Goal: Task Accomplishment & Management: Complete application form

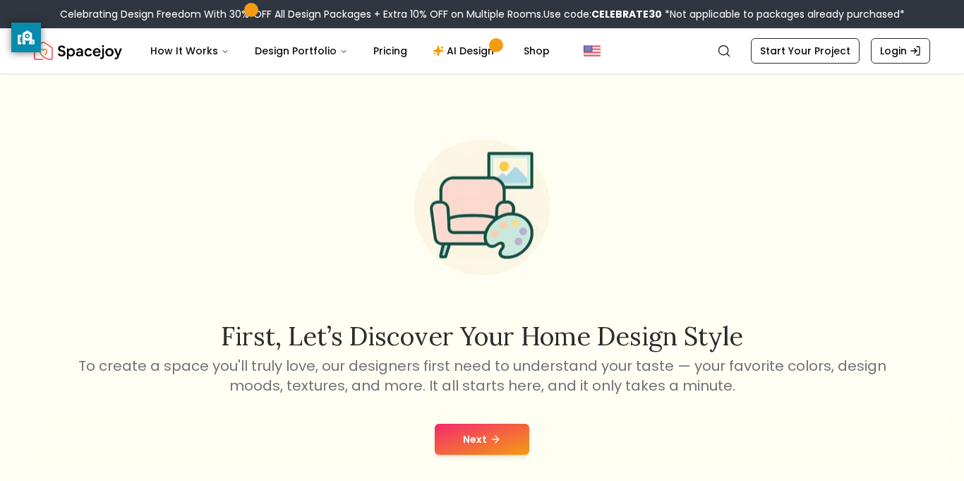
click at [495, 437] on icon at bounding box center [495, 438] width 11 height 11
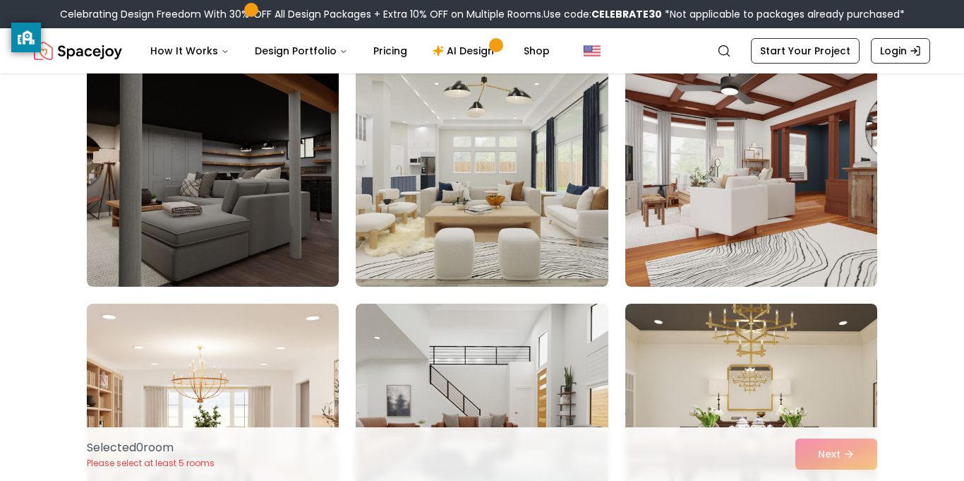
scroll to position [4012, 0]
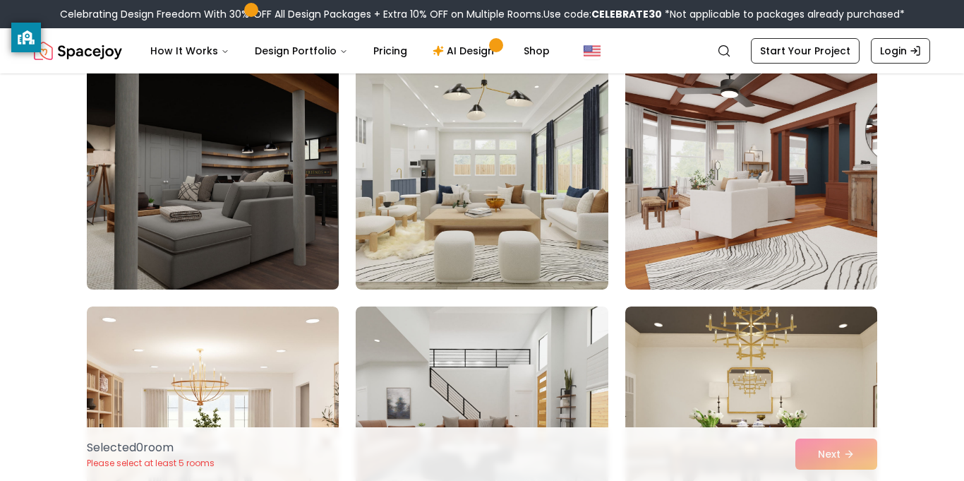
click at [273, 178] on img at bounding box center [212, 176] width 265 height 237
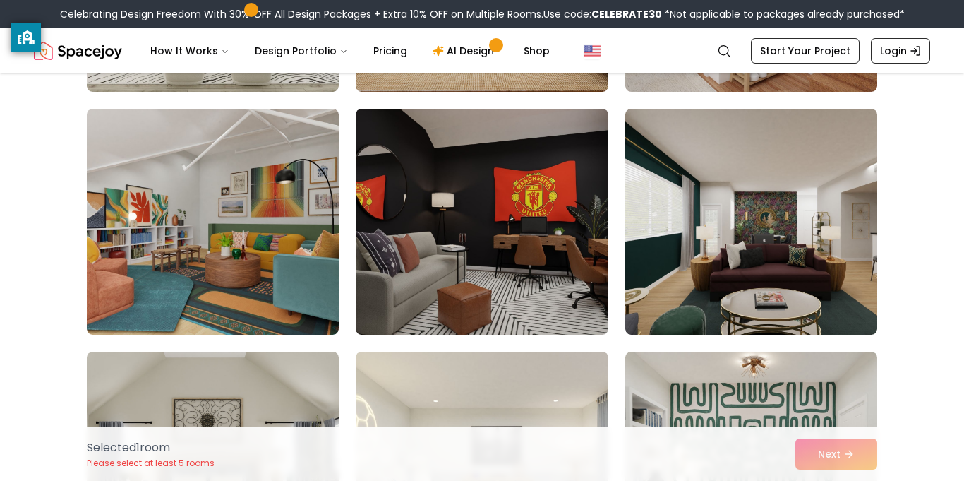
scroll to position [5175, 0]
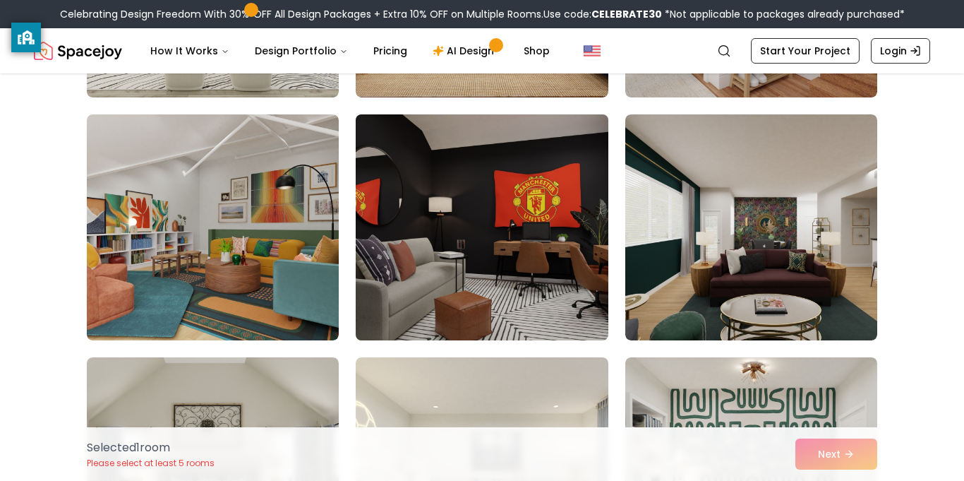
click at [545, 265] on img at bounding box center [481, 227] width 265 height 237
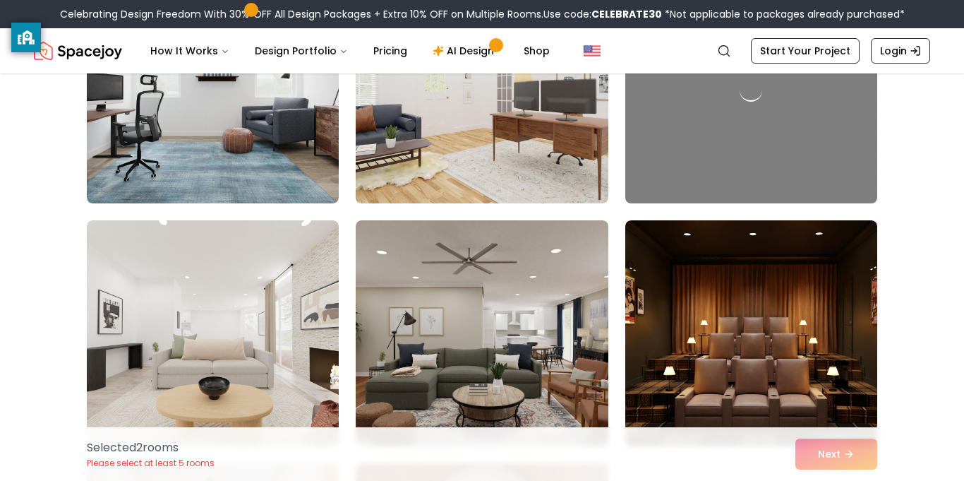
scroll to position [6109, 0]
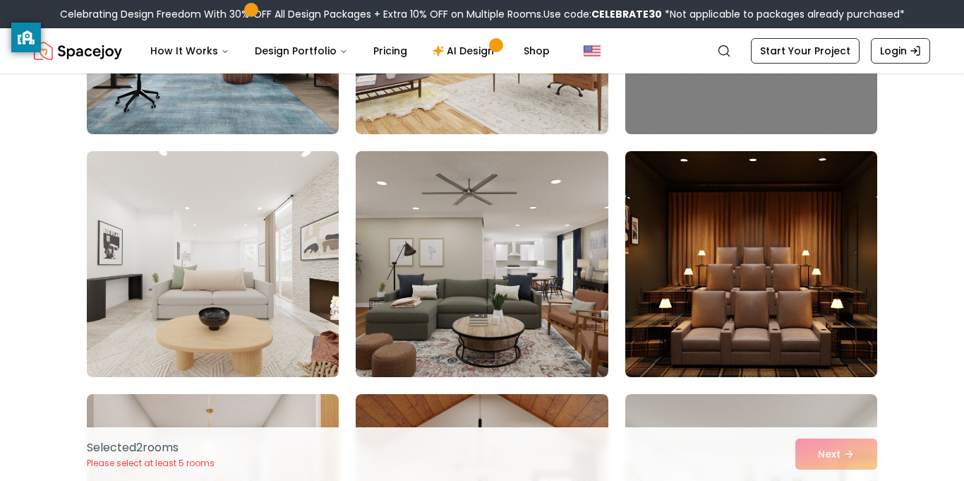
click at [715, 310] on img at bounding box center [751, 263] width 265 height 237
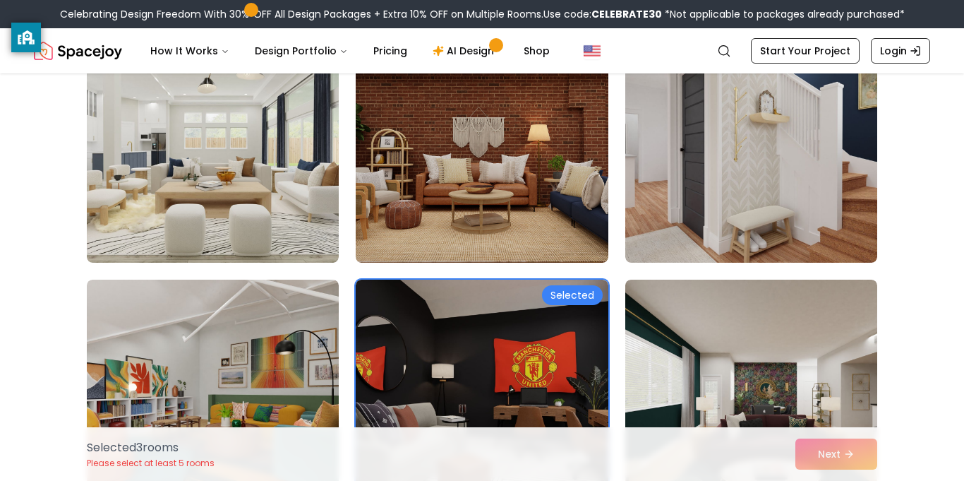
scroll to position [5009, 0]
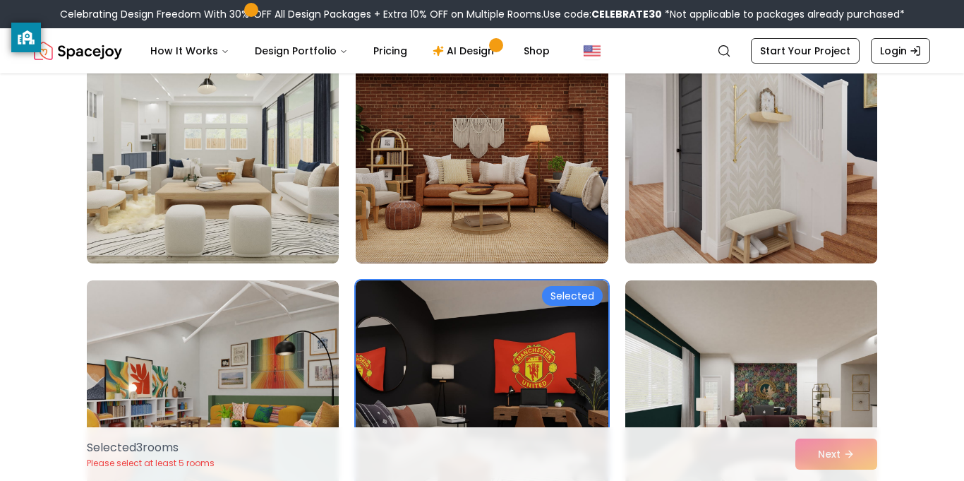
click at [781, 186] on img at bounding box center [751, 150] width 265 height 237
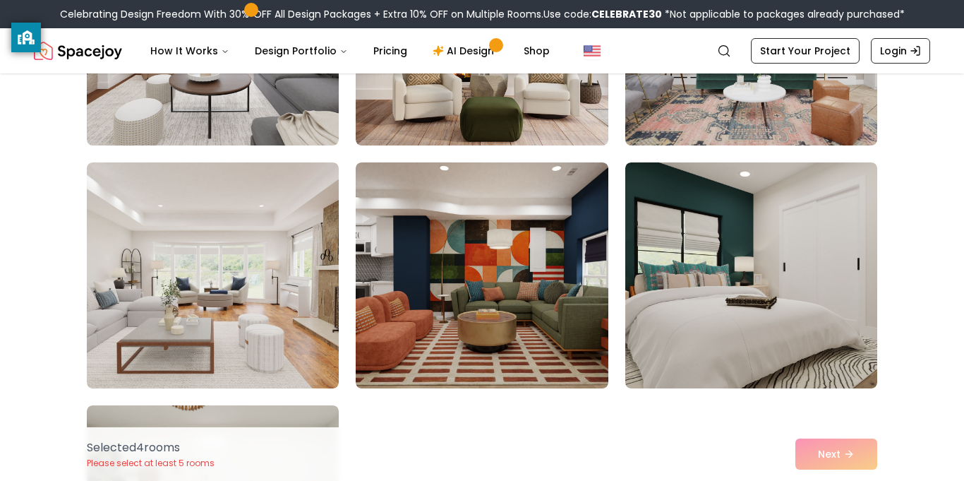
scroll to position [8071, 0]
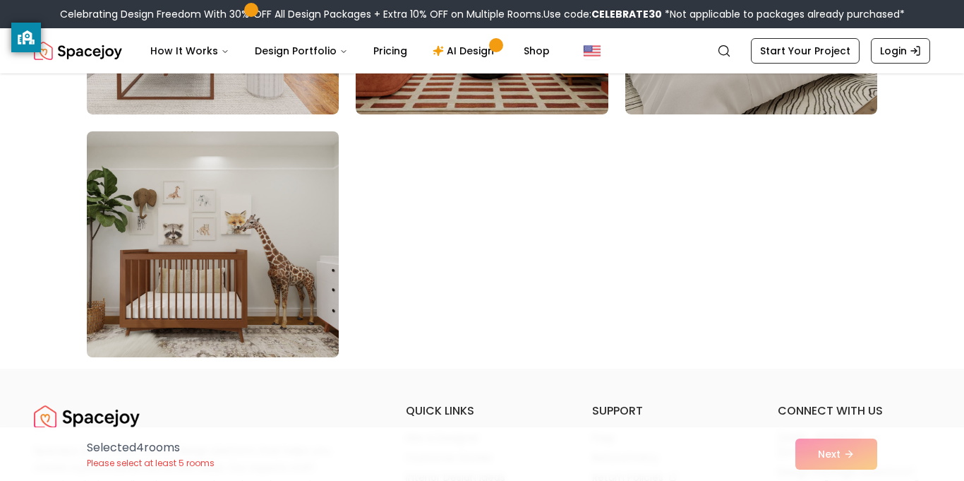
click at [284, 255] on img at bounding box center [212, 244] width 265 height 237
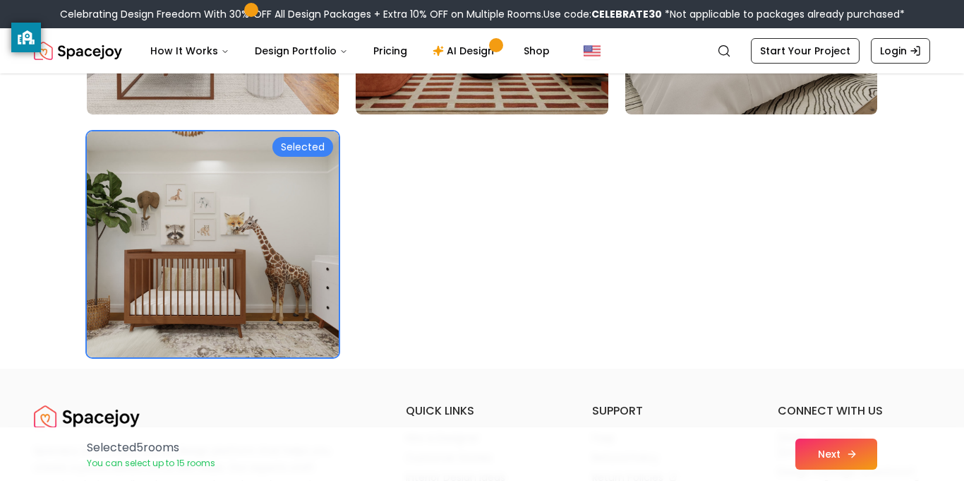
click at [800, 445] on button "Next" at bounding box center [836, 453] width 82 height 31
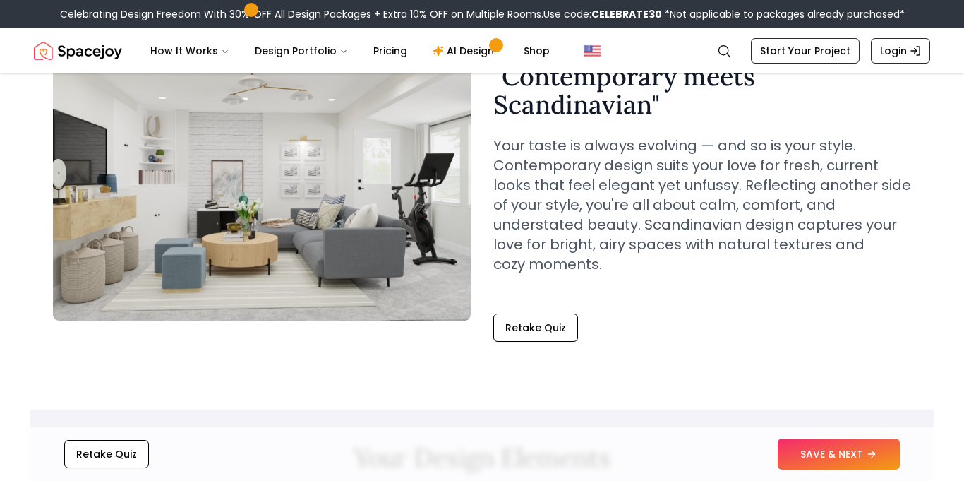
scroll to position [128, 0]
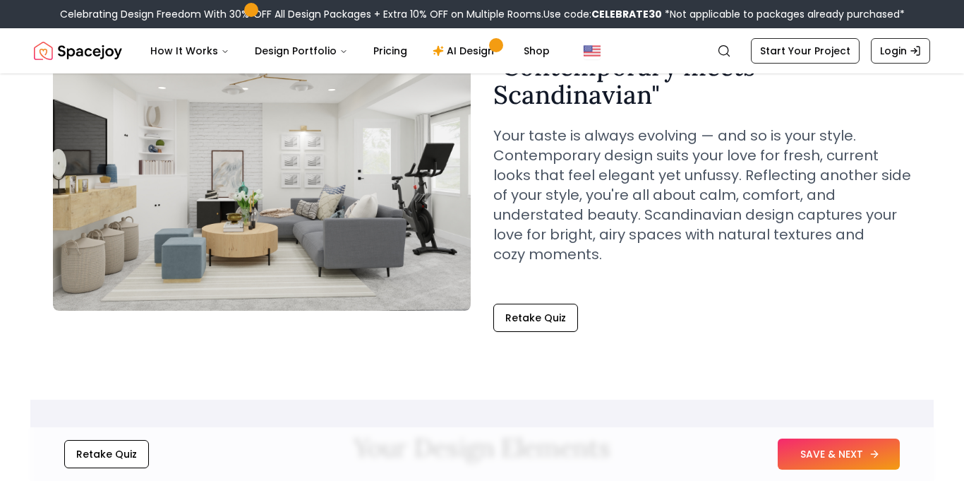
click at [820, 451] on button "SAVE & NEXT" at bounding box center [839, 453] width 122 height 31
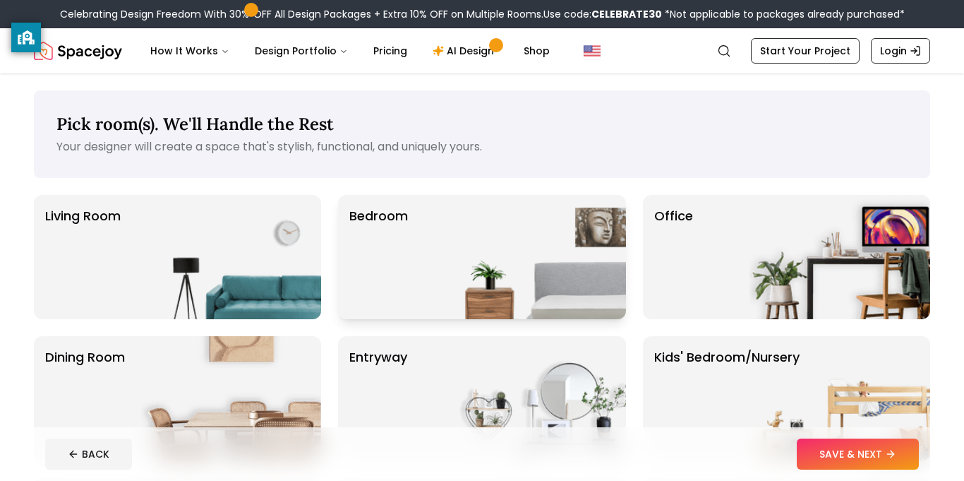
click at [449, 253] on img at bounding box center [535, 257] width 181 height 124
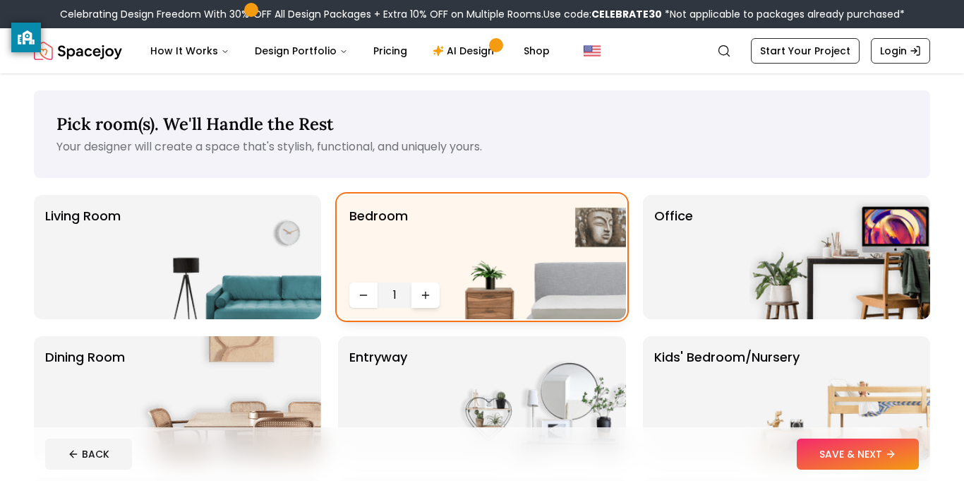
click at [435, 296] on button "Increase quantity" at bounding box center [425, 294] width 28 height 25
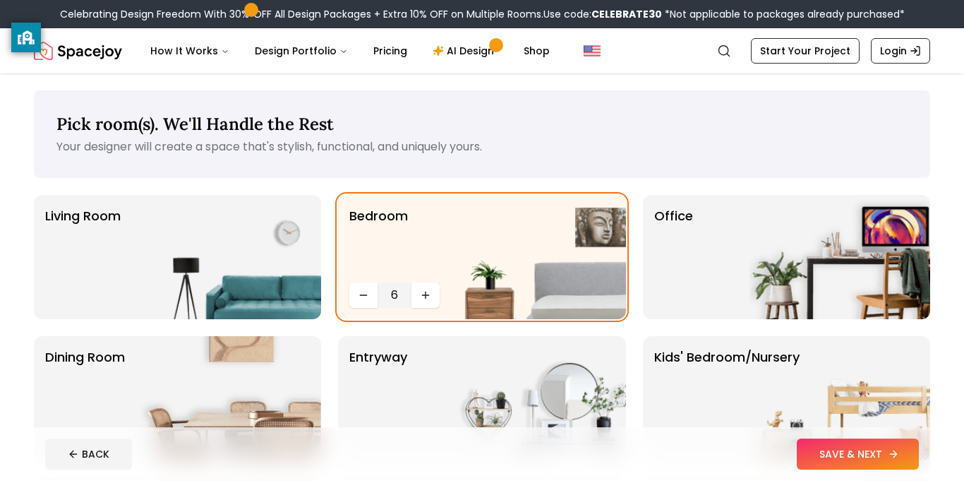
click at [866, 464] on button "SAVE & NEXT" at bounding box center [858, 453] width 122 height 31
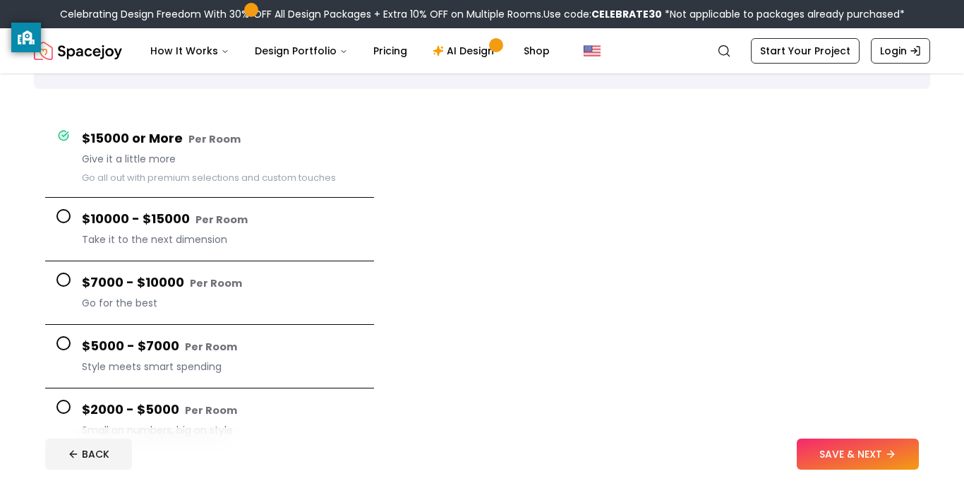
scroll to position [87, 0]
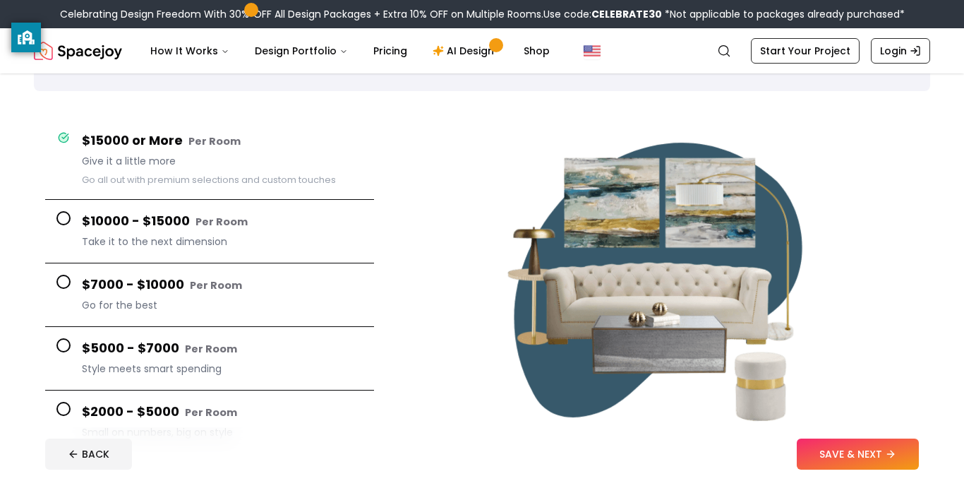
click at [54, 216] on button "$10000 - $15000 Per Room Take it to the next dimension" at bounding box center [209, 232] width 329 height 64
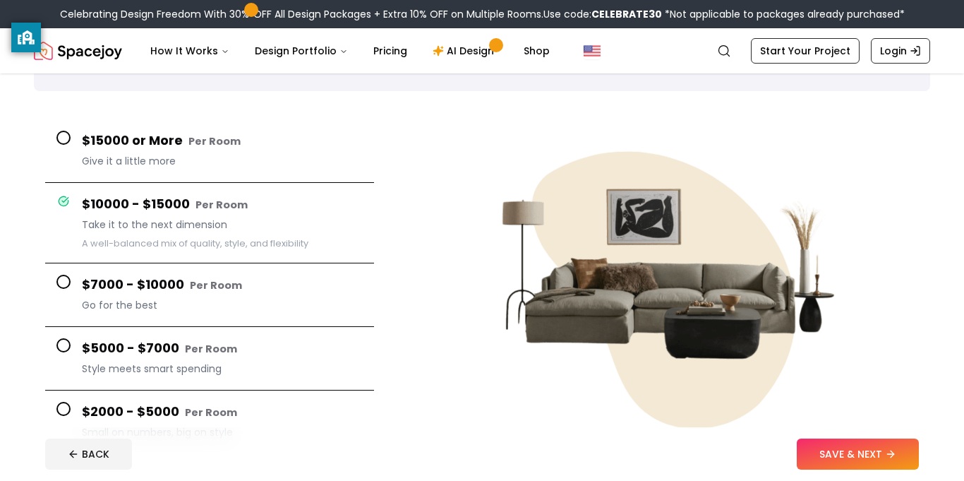
click at [62, 282] on span at bounding box center [63, 281] width 14 height 14
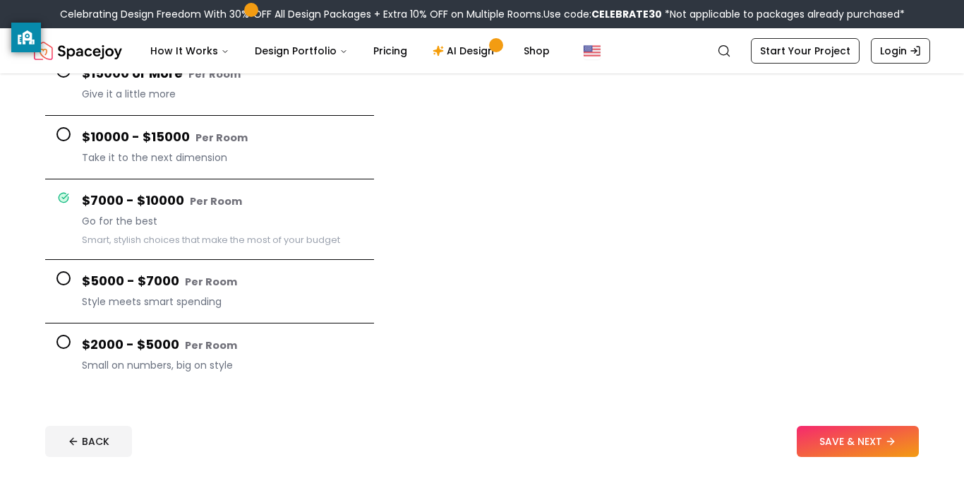
scroll to position [175, 0]
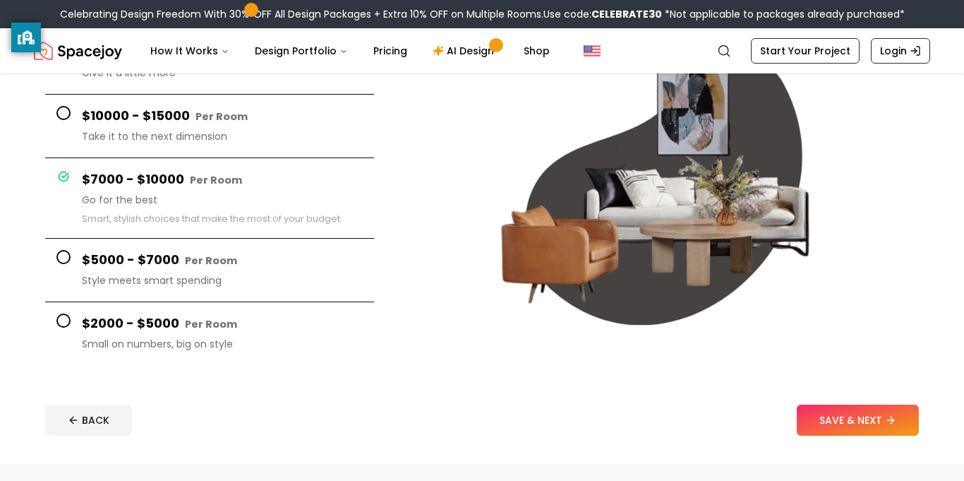
click at [57, 317] on span at bounding box center [63, 320] width 14 height 14
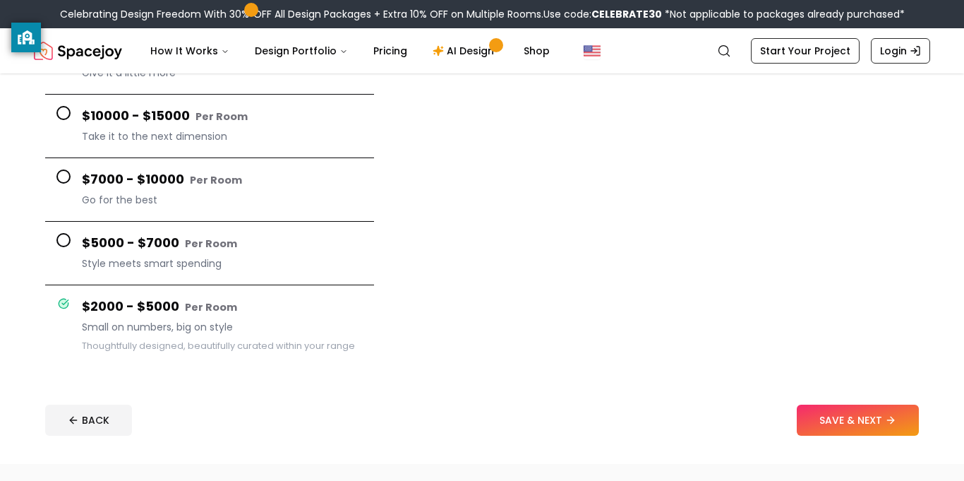
scroll to position [0, 0]
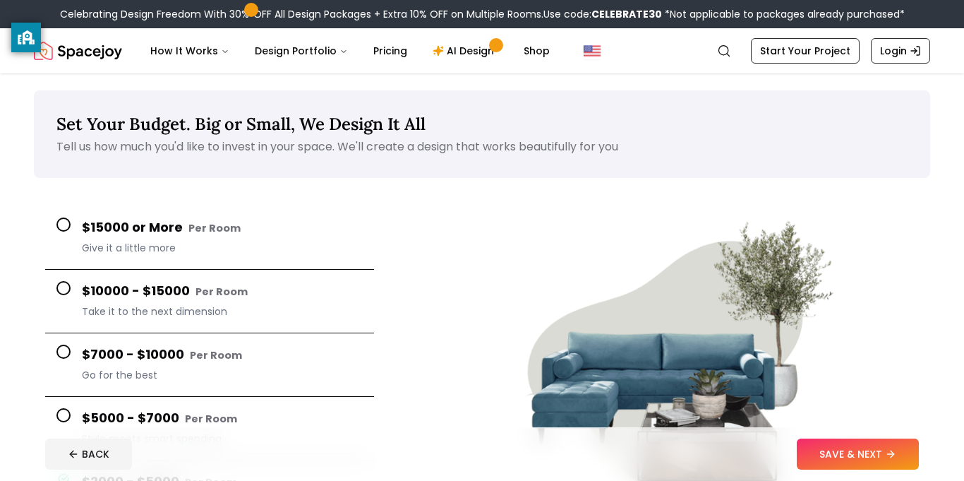
click at [61, 221] on span at bounding box center [63, 224] width 14 height 14
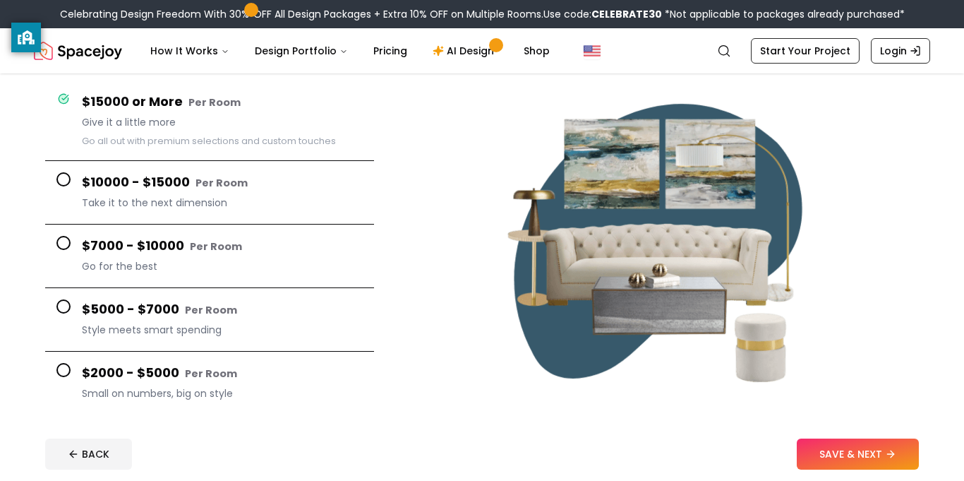
scroll to position [121, 0]
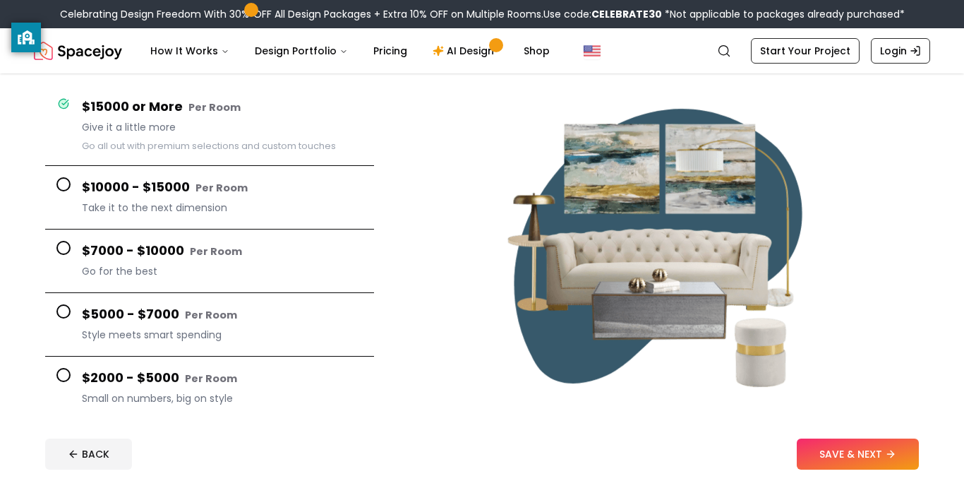
click at [71, 185] on button "$10000 - $15000 Per Room Take it to the next dimension" at bounding box center [209, 198] width 329 height 64
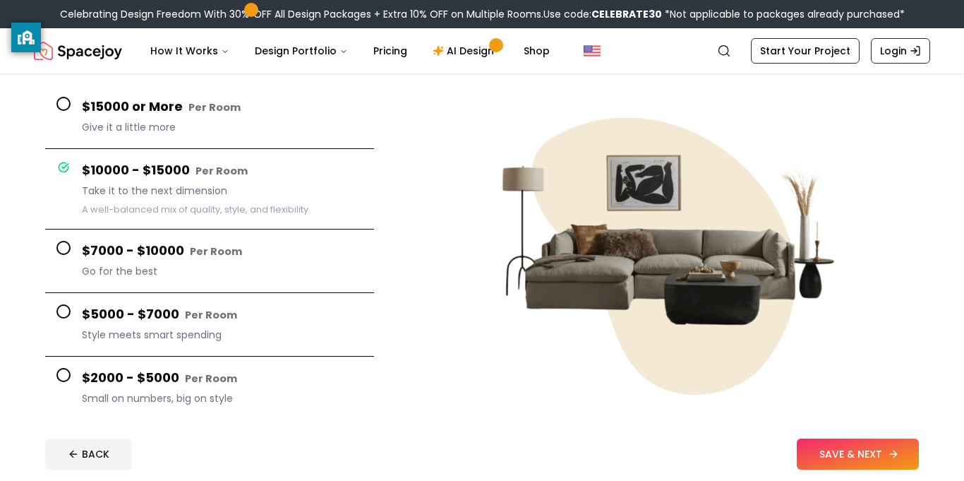
click at [830, 454] on button "SAVE & NEXT" at bounding box center [858, 453] width 122 height 31
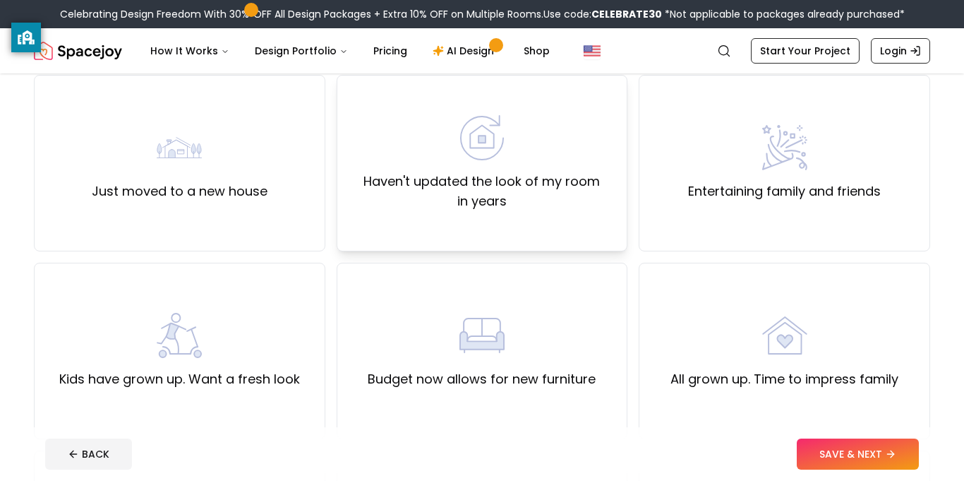
scroll to position [119, 0]
click at [183, 188] on label "Just moved to a new house" at bounding box center [180, 193] width 176 height 20
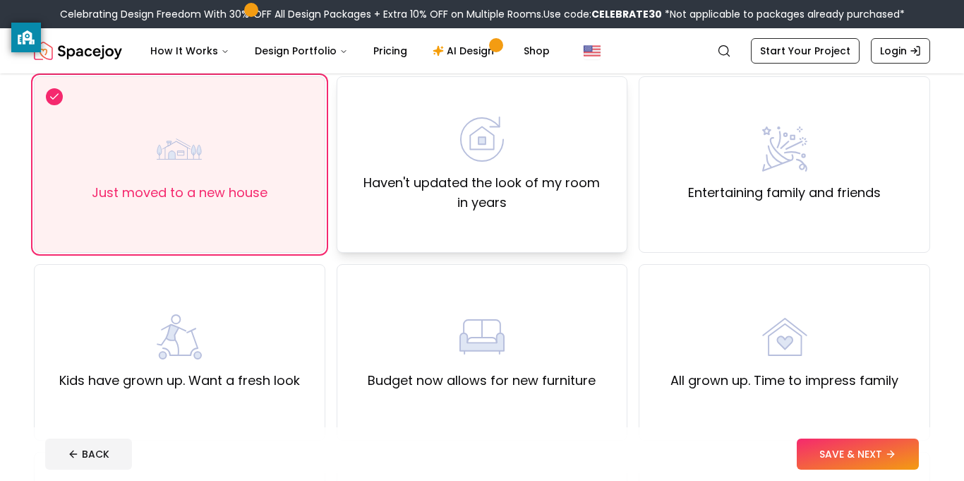
click at [532, 167] on div "Haven't updated the look of my room in years" at bounding box center [482, 164] width 267 height 96
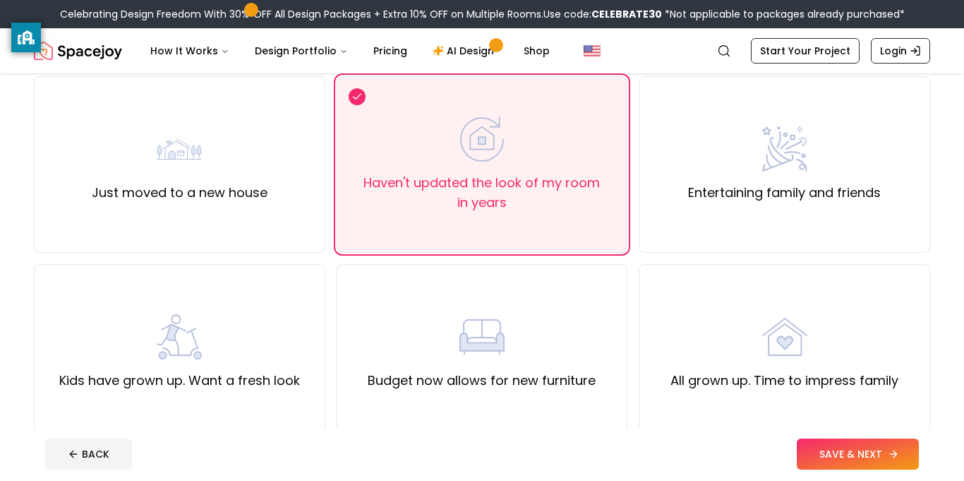
click at [830, 458] on button "SAVE & NEXT" at bounding box center [858, 453] width 122 height 31
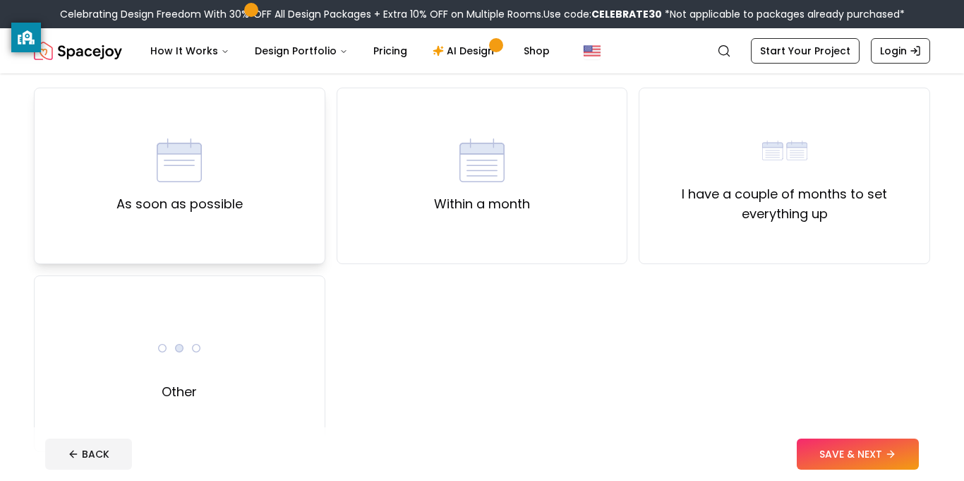
scroll to position [109, 0]
click at [253, 204] on div "As soon as possible" at bounding box center [179, 173] width 291 height 176
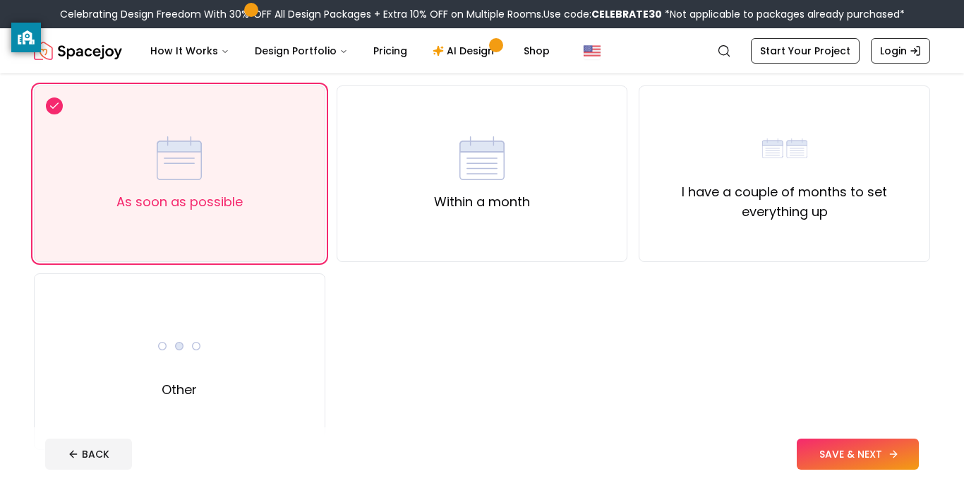
click at [855, 453] on button "SAVE & NEXT" at bounding box center [858, 453] width 122 height 31
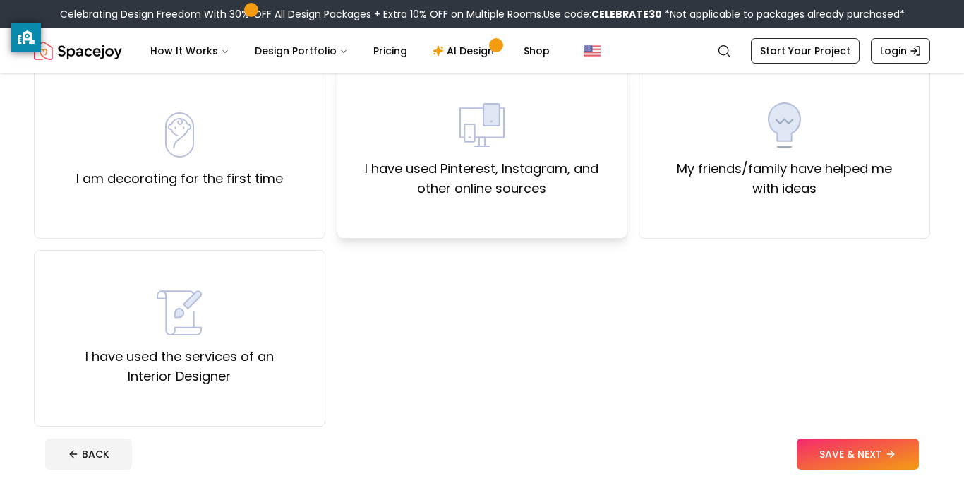
scroll to position [131, 0]
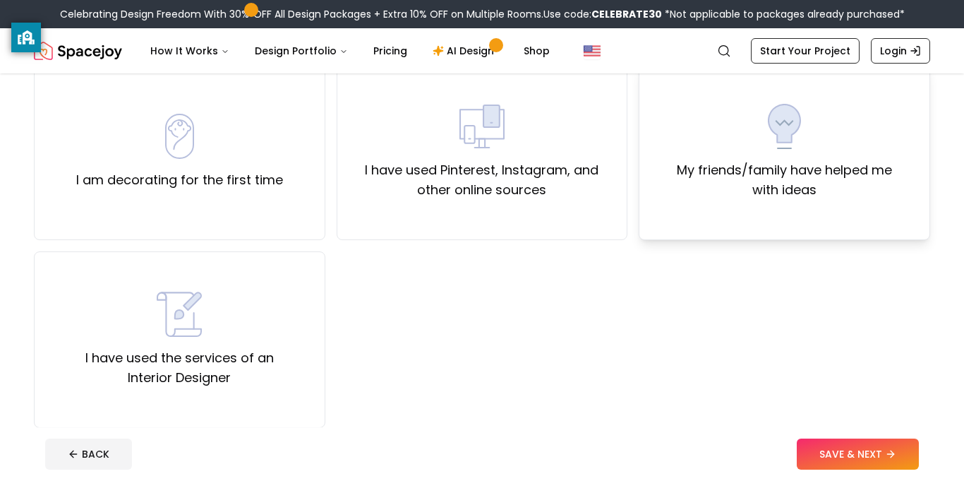
click at [770, 222] on div "My friends/family have helped me with ideas" at bounding box center [784, 152] width 291 height 176
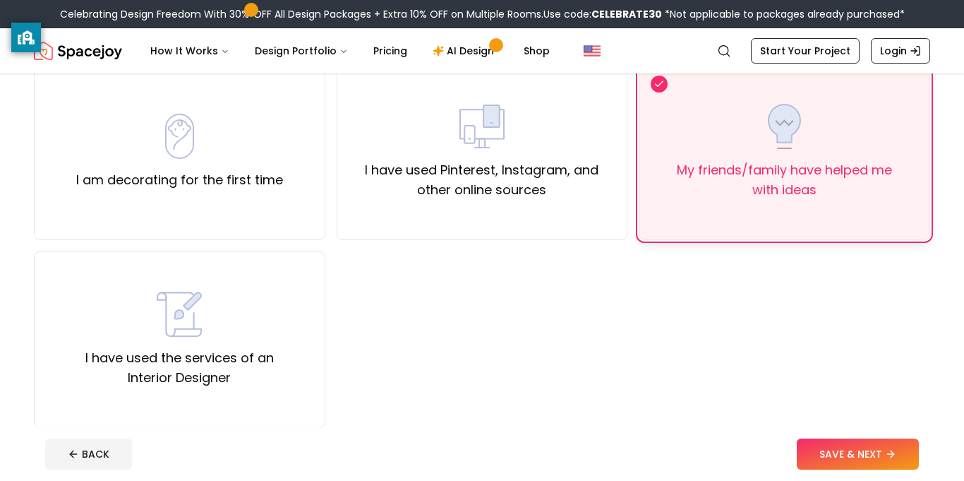
click at [752, 222] on div "My friends/family have helped me with ideas" at bounding box center [784, 152] width 291 height 176
click at [481, 208] on div "I have used Pinterest, Instagram, and other online sources" at bounding box center [482, 152] width 291 height 176
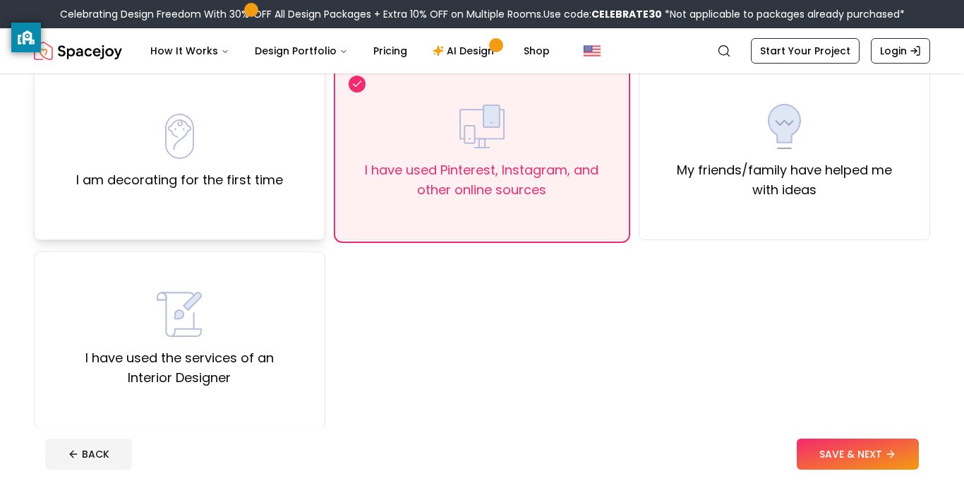
click at [174, 171] on label "I am decorating for the first time" at bounding box center [179, 180] width 207 height 20
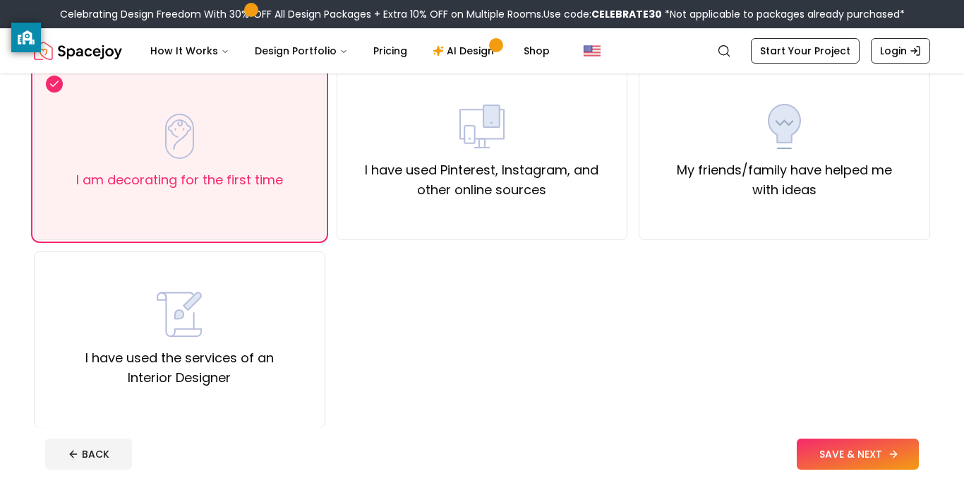
click at [832, 458] on button "SAVE & NEXT" at bounding box center [858, 453] width 122 height 31
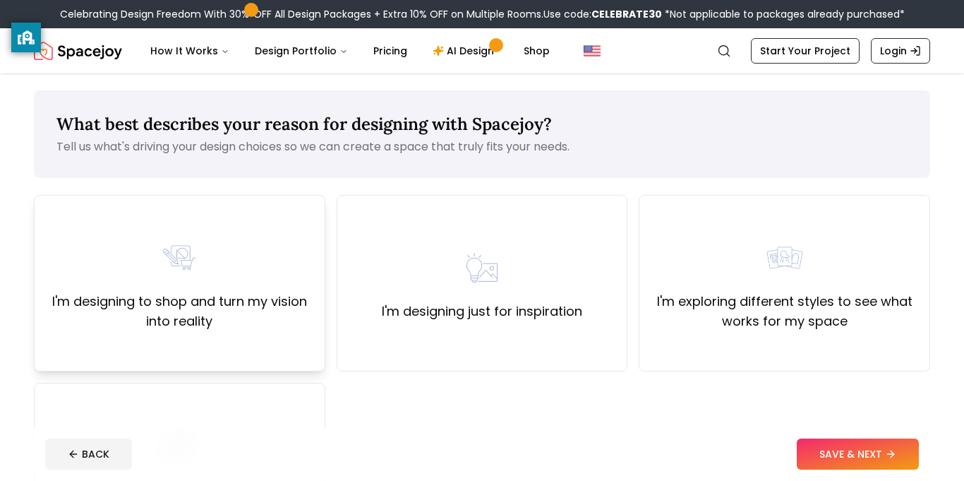
click at [192, 236] on img at bounding box center [179, 257] width 45 height 45
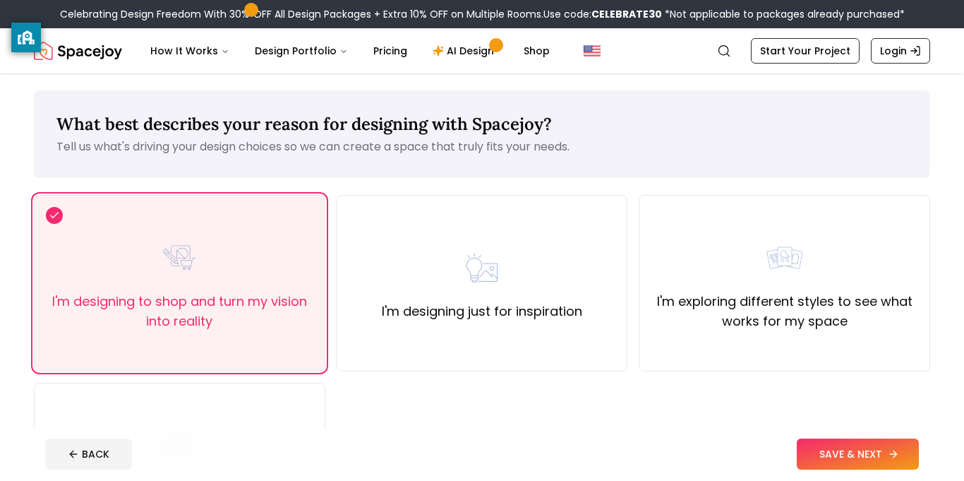
click at [856, 449] on button "SAVE & NEXT" at bounding box center [858, 453] width 122 height 31
